Goal: Transaction & Acquisition: Book appointment/travel/reservation

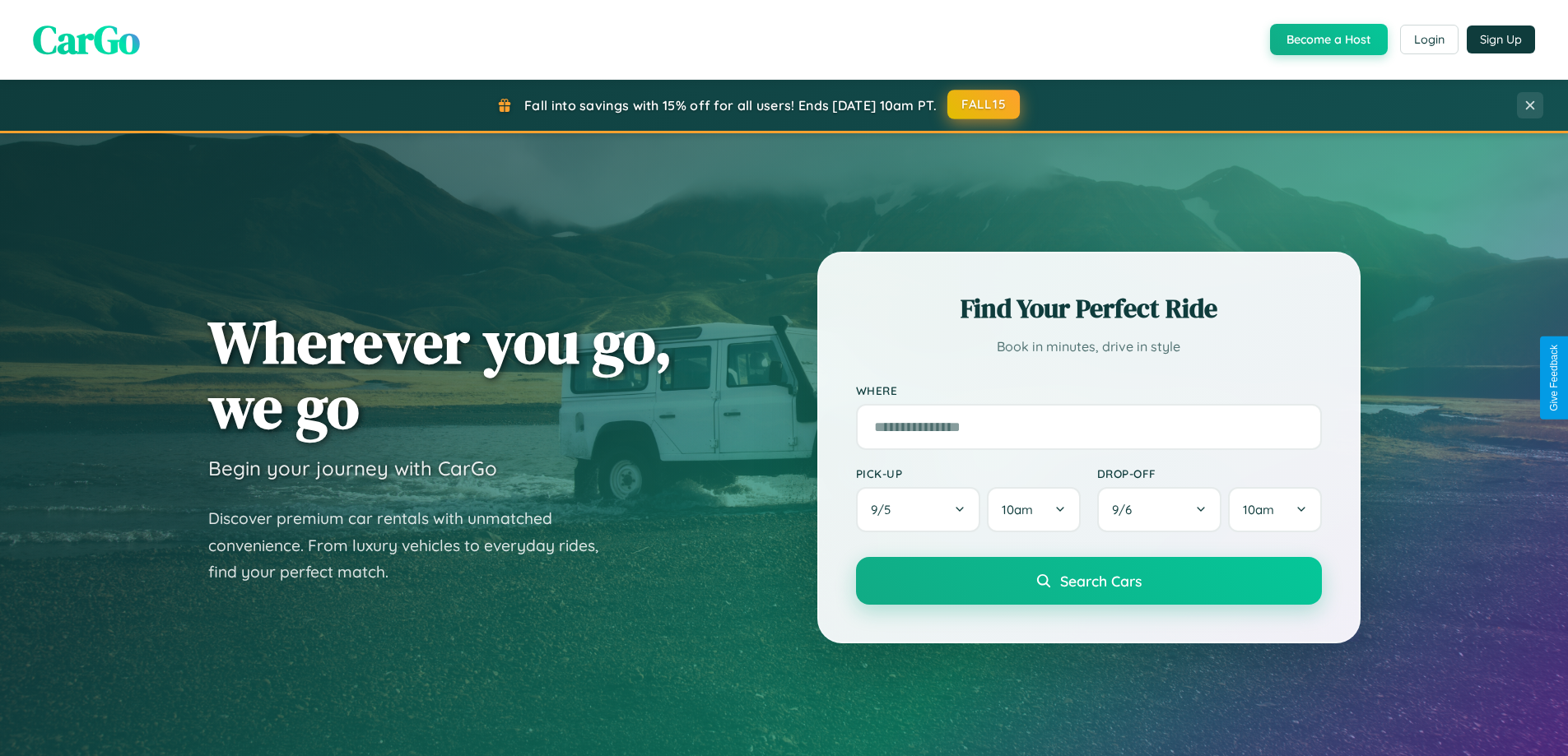
click at [984, 104] on button "FALL15" at bounding box center [983, 104] width 73 height 30
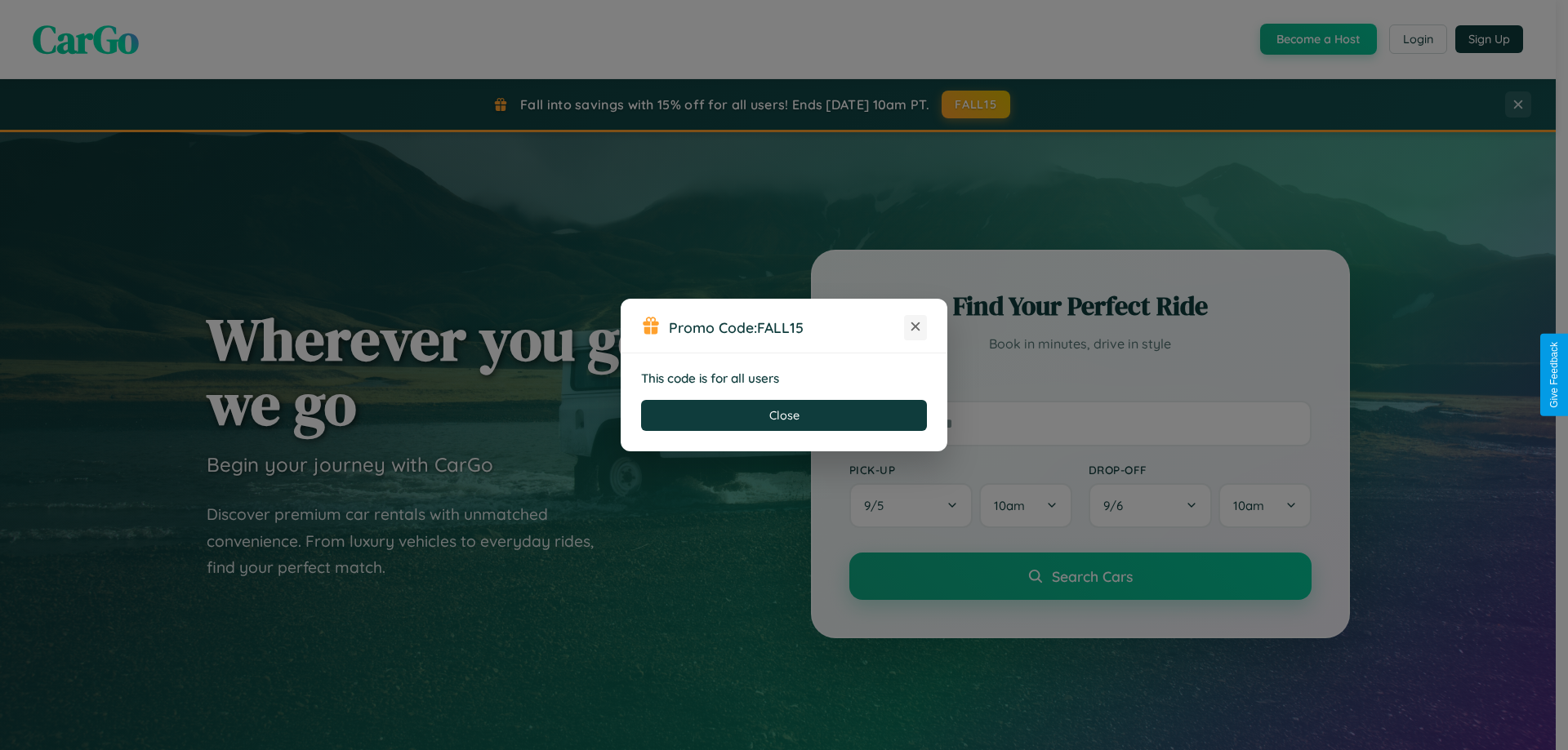
click at [915, 327] on icon at bounding box center [915, 326] width 16 height 16
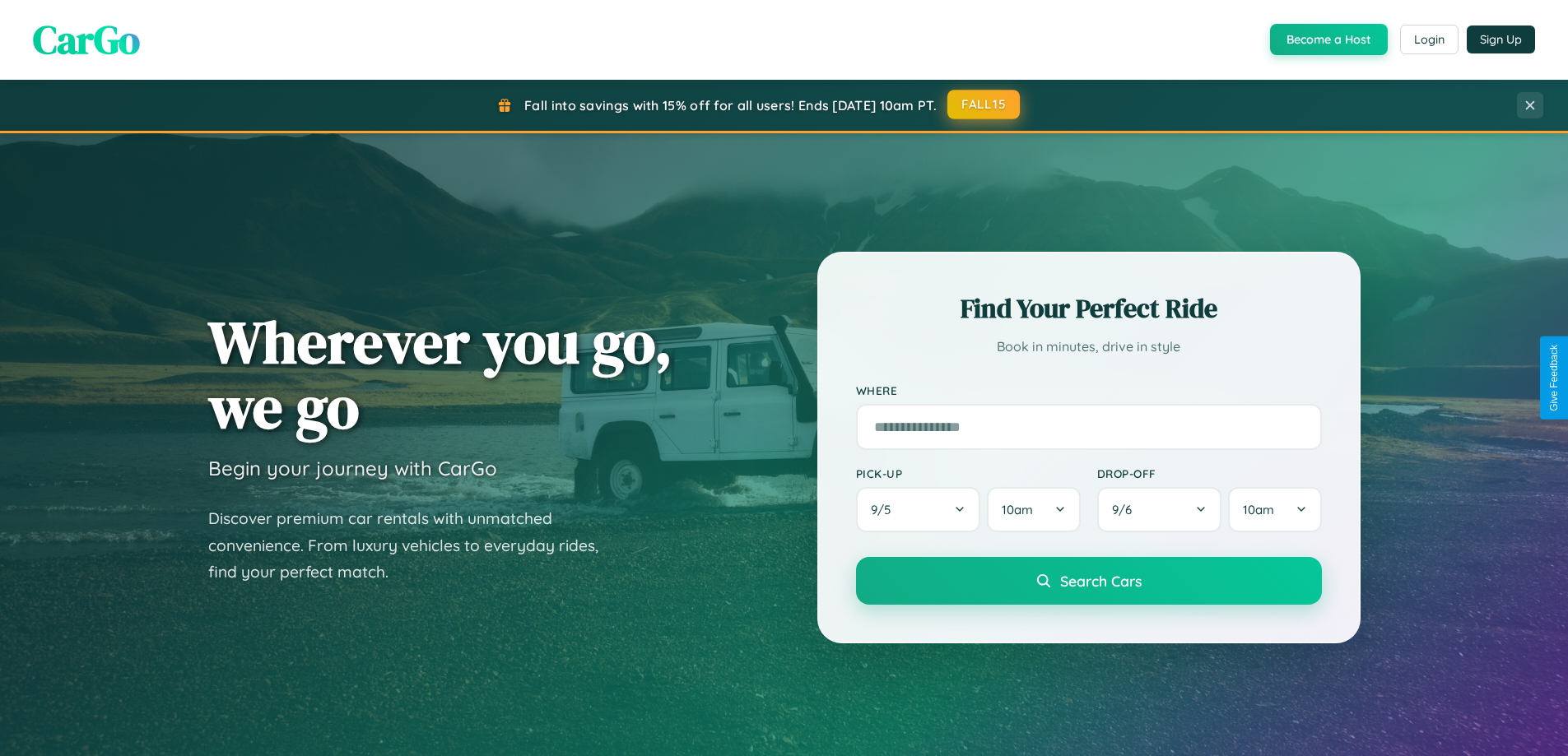
click at [984, 104] on button "FALL15" at bounding box center [983, 104] width 73 height 30
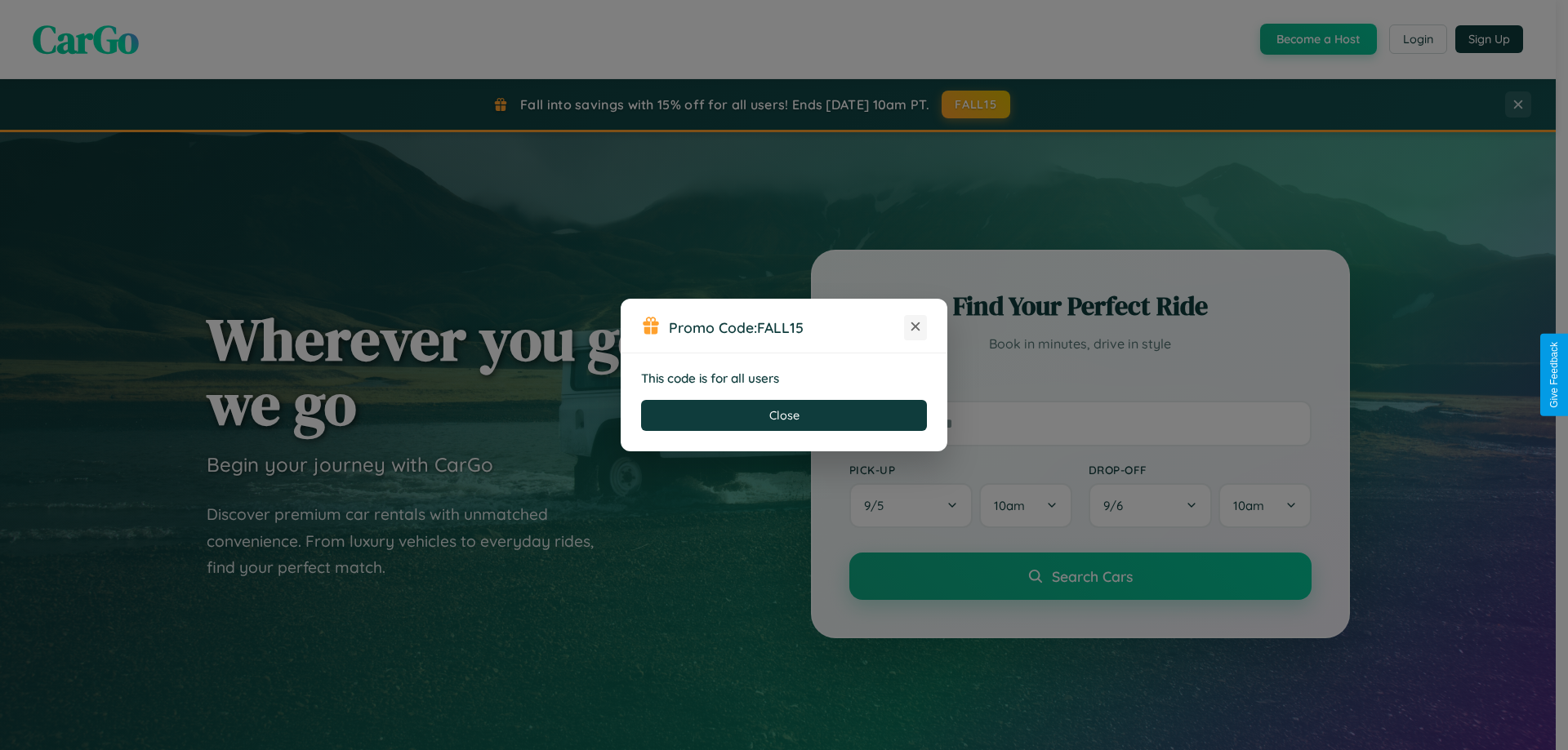
click at [915, 327] on icon at bounding box center [915, 326] width 16 height 16
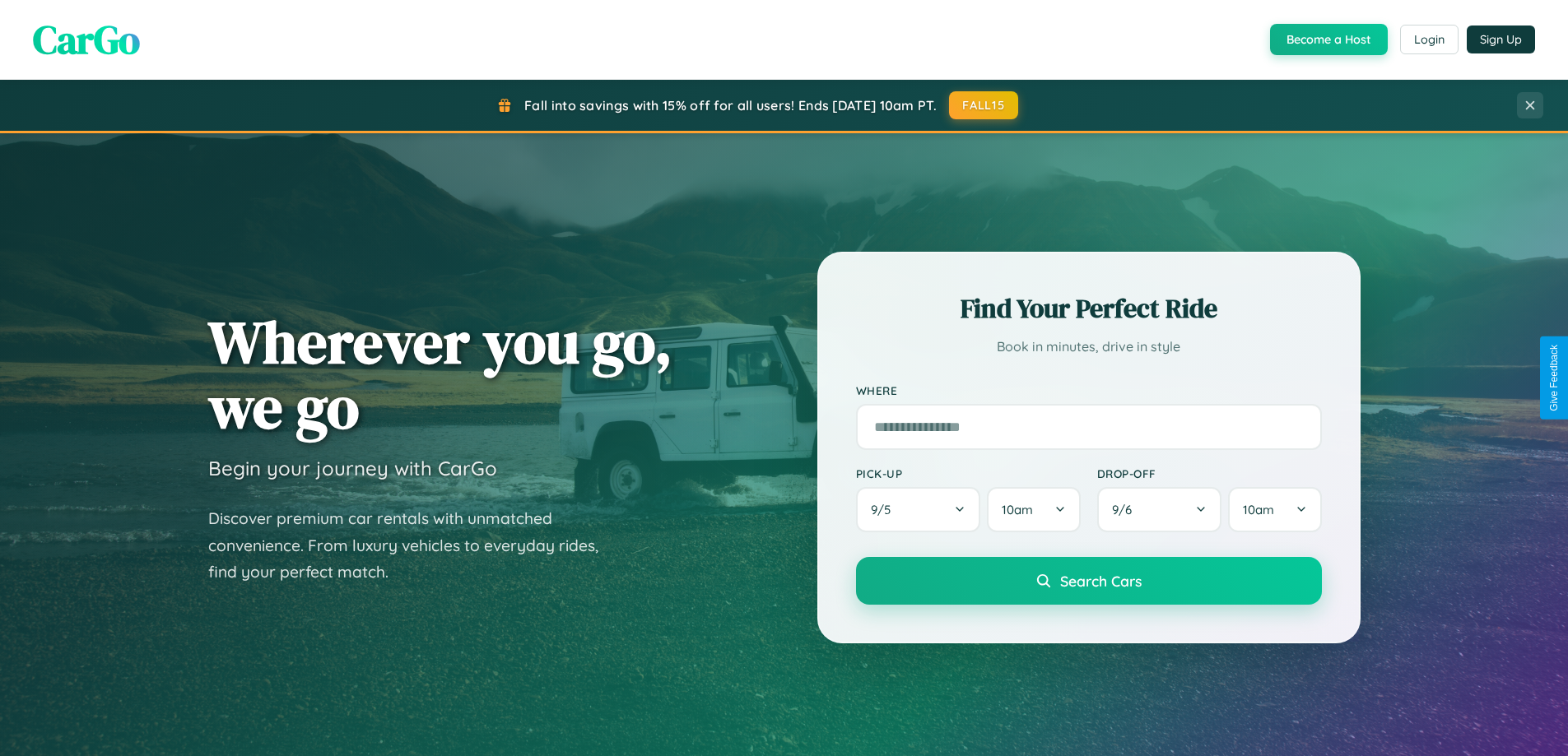
scroll to position [1132, 0]
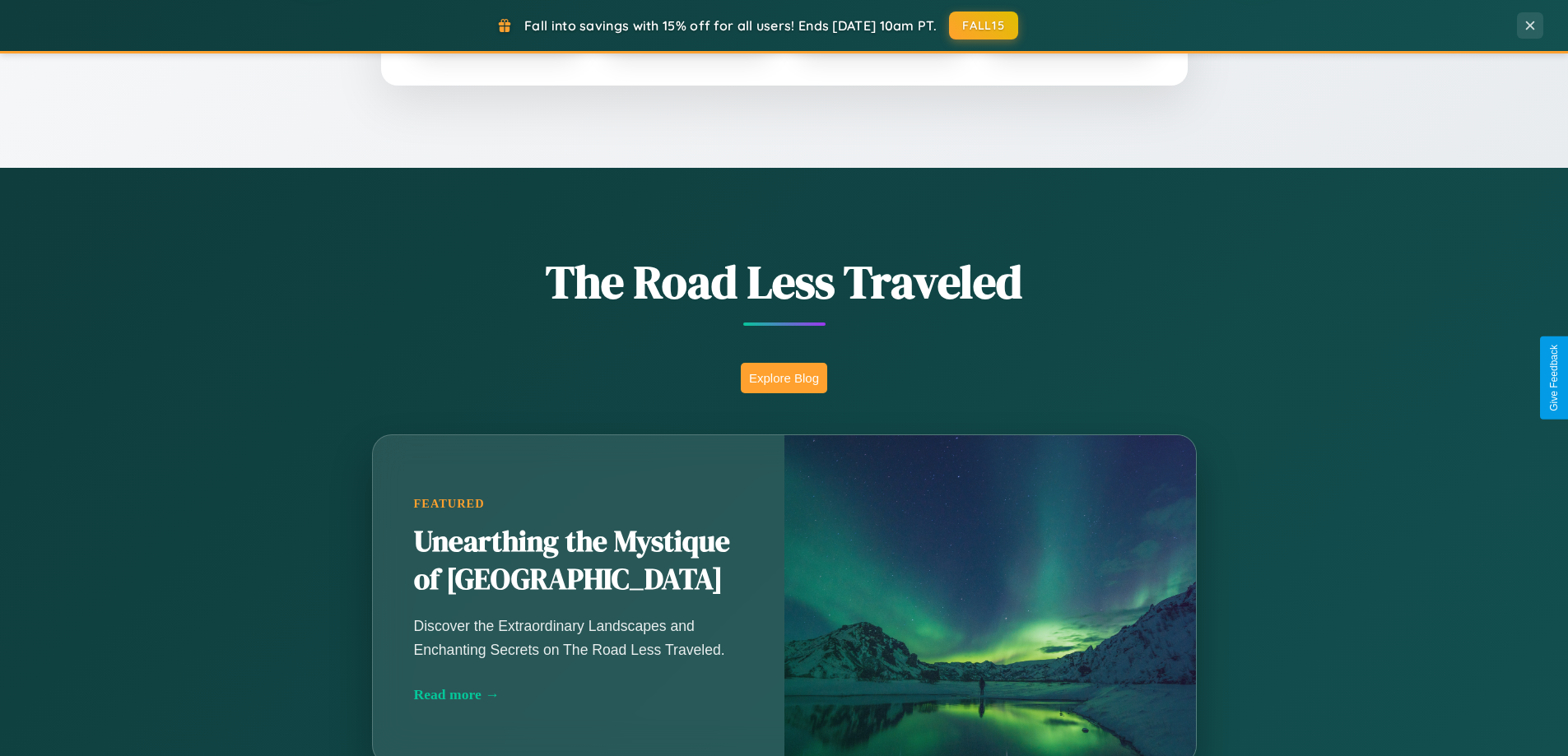
click at [783, 378] on button "Explore Blog" at bounding box center [783, 377] width 86 height 30
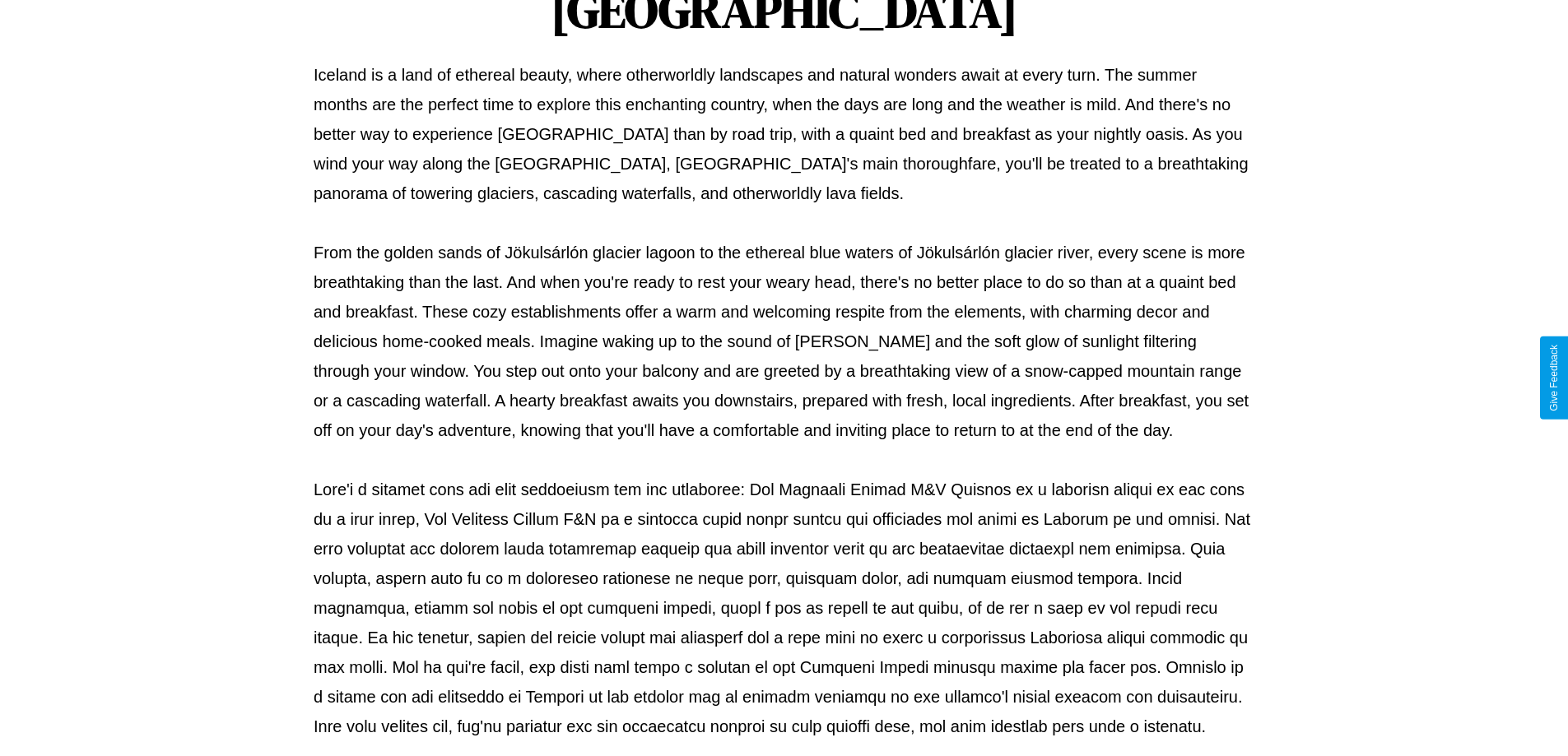
scroll to position [533, 0]
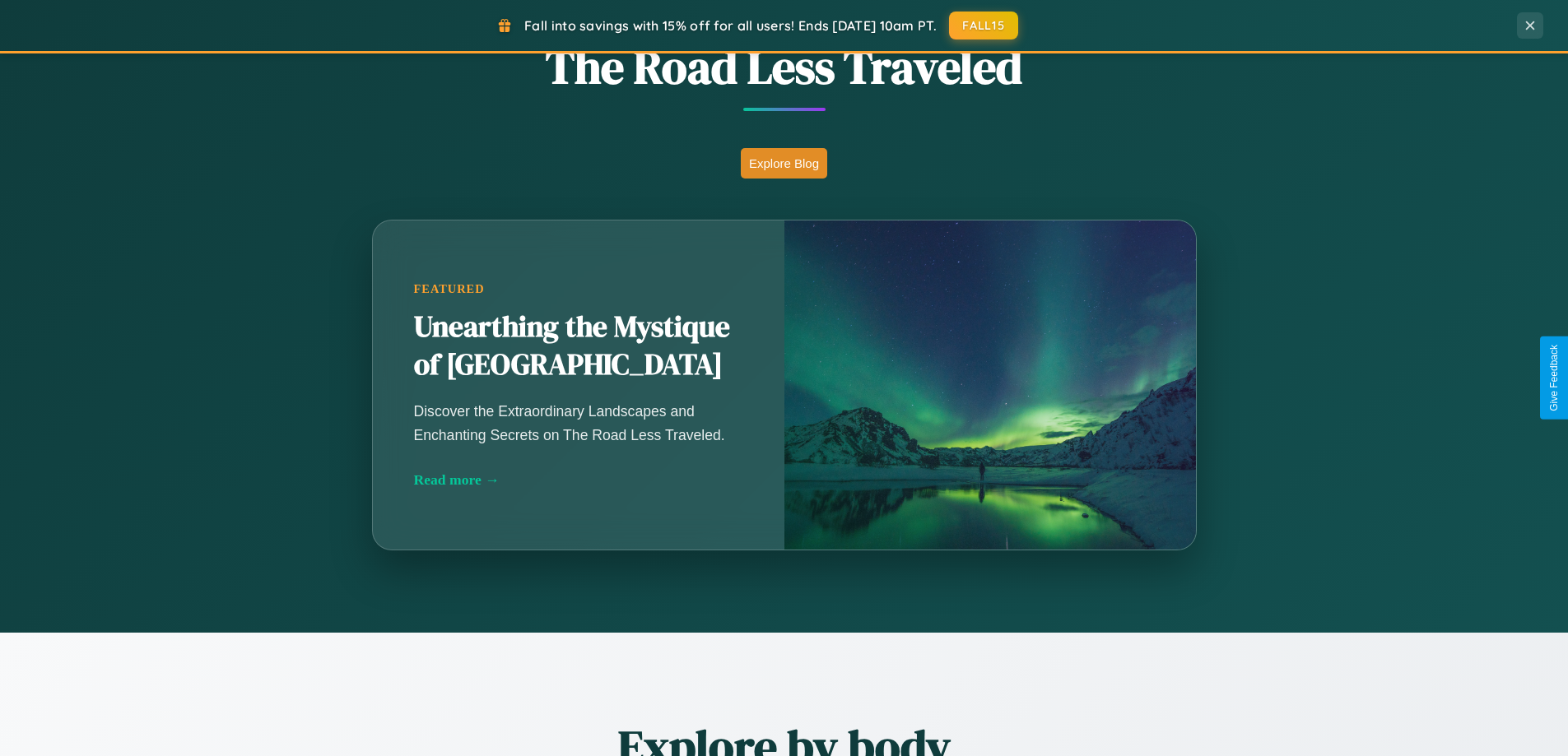
scroll to position [2644, 0]
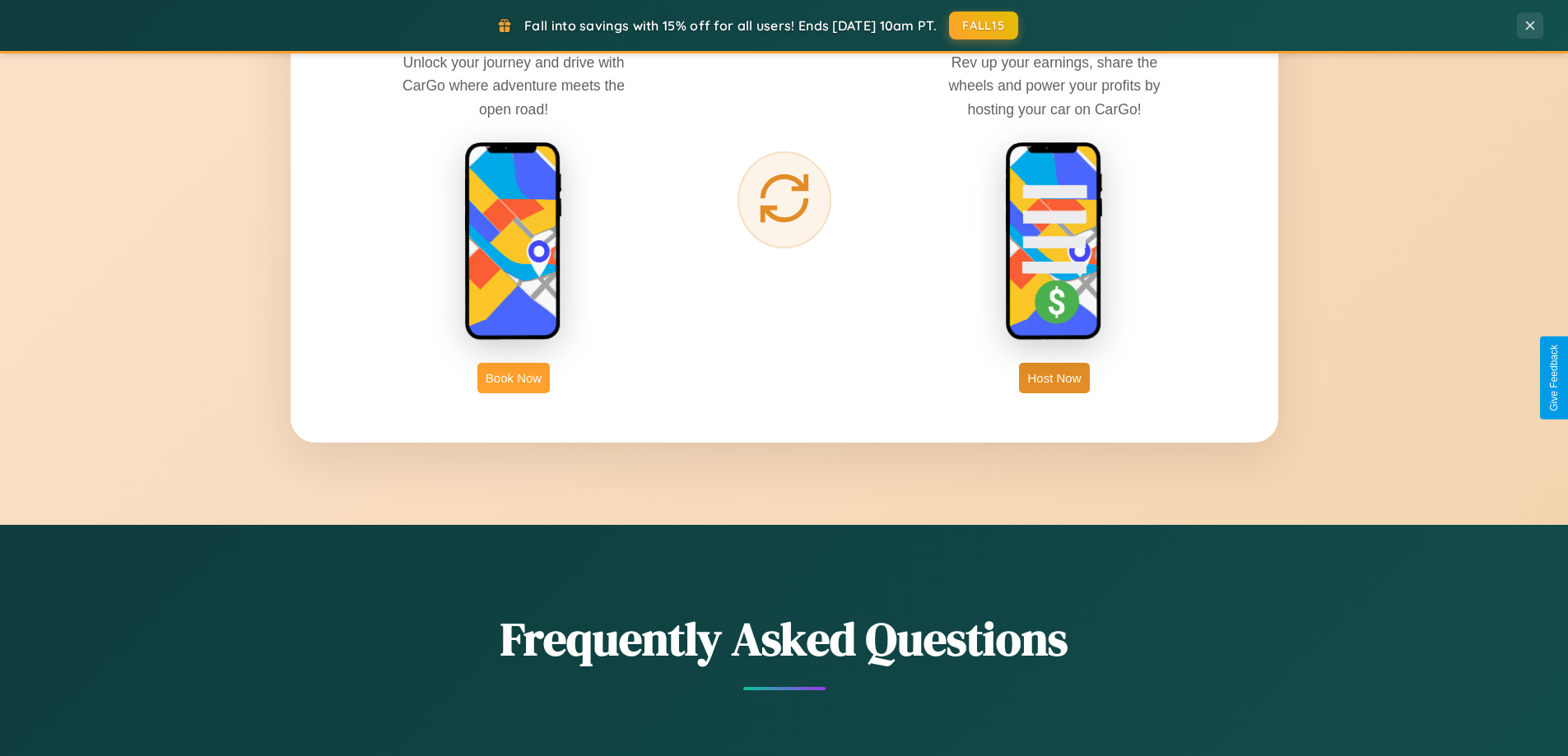
click at [513, 378] on button "Book Now" at bounding box center [513, 377] width 73 height 30
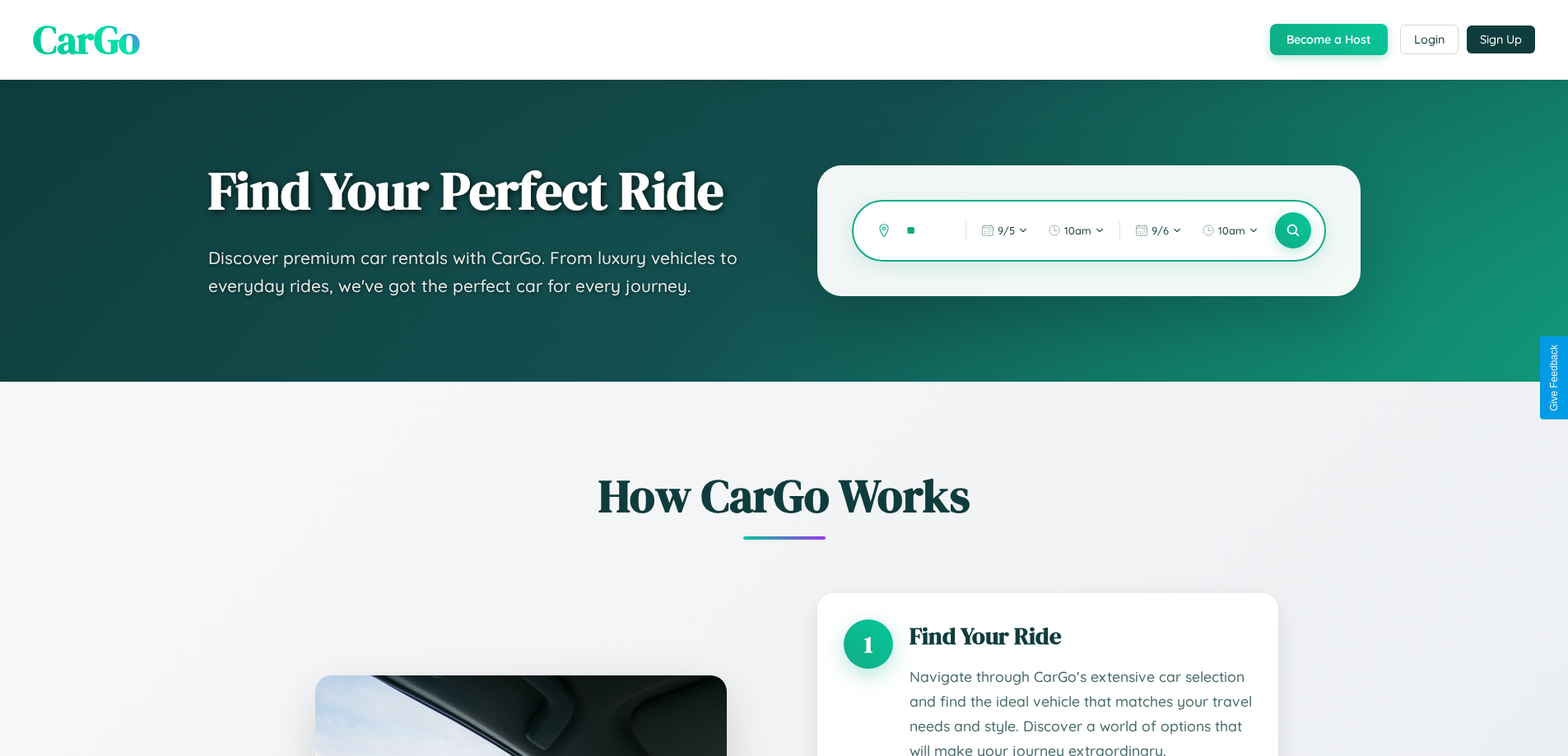
type input "***"
